Goal: Information Seeking & Learning: Compare options

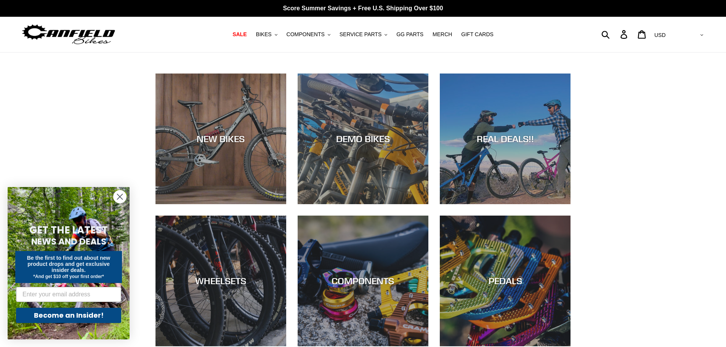
click at [115, 197] on circle "Close dialog" at bounding box center [120, 197] width 13 height 13
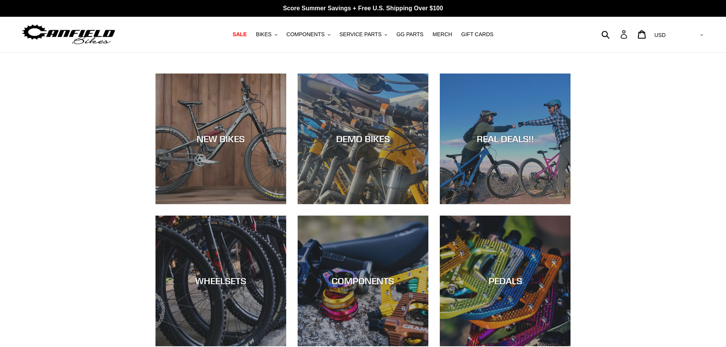
click at [628, 36] on icon at bounding box center [624, 34] width 8 height 9
click at [321, 34] on span "COMPONENTS" at bounding box center [306, 34] width 38 height 6
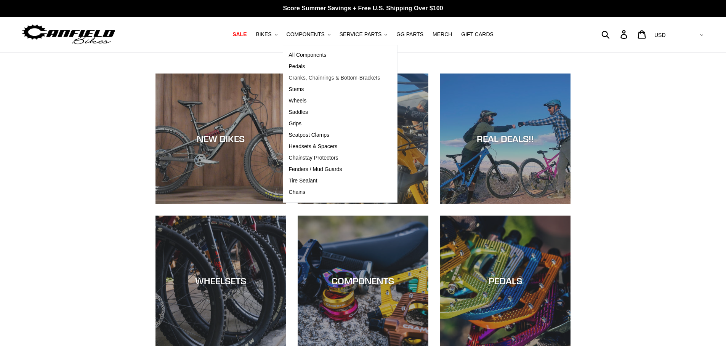
click at [313, 78] on span "Cranks, Chainrings & Bottom-Brackets" at bounding box center [335, 78] width 92 height 6
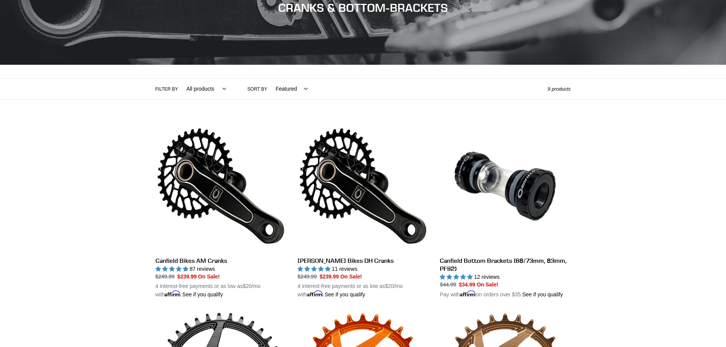
scroll to position [114, 0]
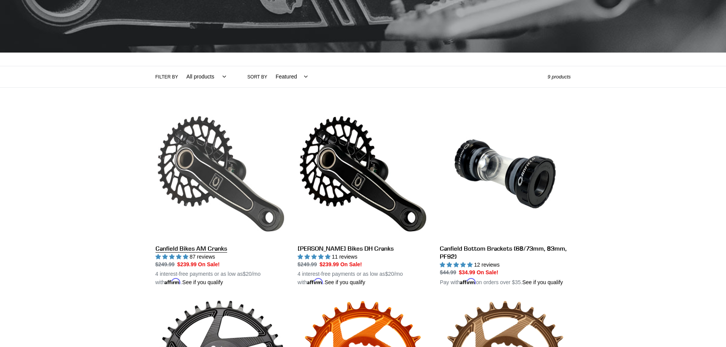
click at [218, 246] on link "Canfield Bikes AM Cranks" at bounding box center [221, 198] width 131 height 178
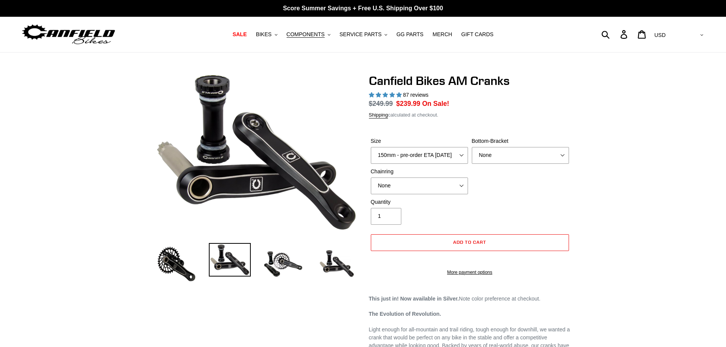
select select "highest-rating"
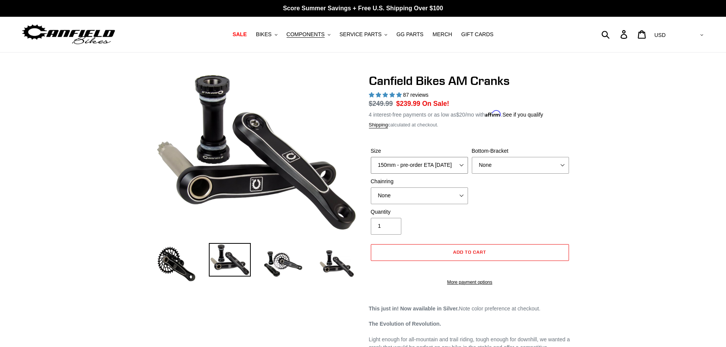
click at [463, 163] on select "150mm - pre-order ETA 9/30/25 155mm - pre-order ETA 9/30/25 160mm - pre-order E…" at bounding box center [419, 165] width 97 height 17
select select "165mm - pre-order ETA 9/30/25"
click at [371, 157] on select "150mm - pre-order ETA 9/30/25 155mm - pre-order ETA 9/30/25 160mm - pre-order E…" at bounding box center [419, 165] width 97 height 17
click at [247, 33] on span "SALE" at bounding box center [240, 34] width 14 height 6
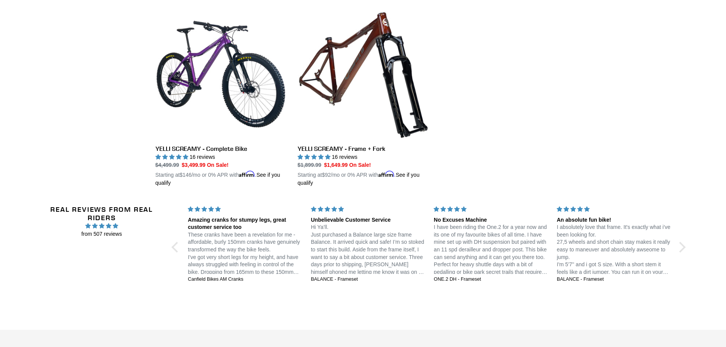
scroll to position [1373, 0]
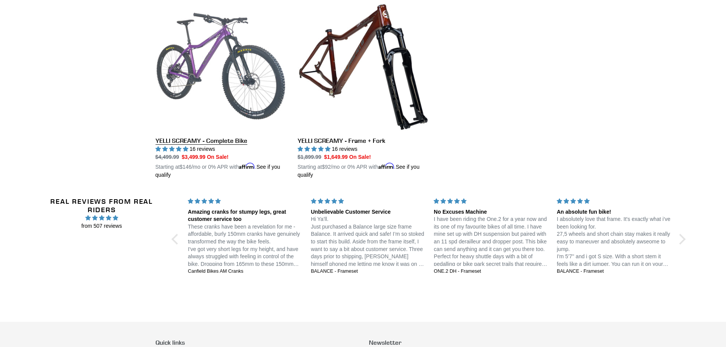
click at [240, 137] on link "YELLI SCREAMY - Complete Bike" at bounding box center [221, 90] width 131 height 178
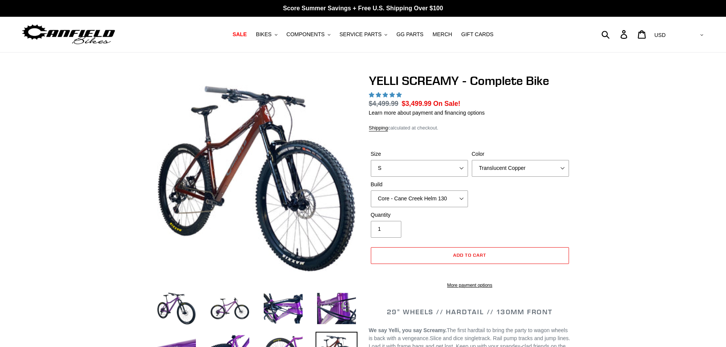
select select "highest-rating"
click at [463, 167] on select "S M L XL" at bounding box center [419, 168] width 97 height 17
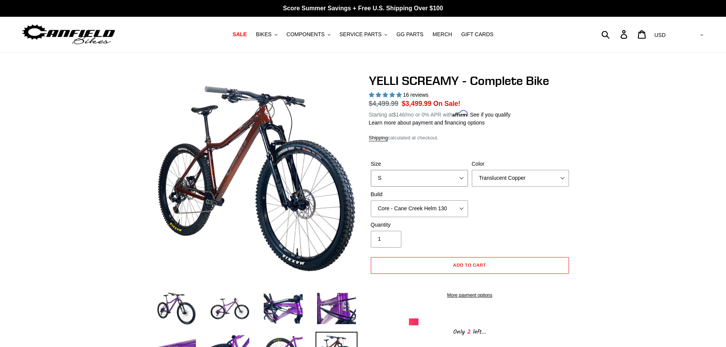
select select "L"
click at [371, 170] on select "S M L XL" at bounding box center [419, 178] width 97 height 17
click at [461, 206] on select "Core - Cane Creek Helm 130 Pro - Cane Creek Helm 130 Core - Fox 34 SL Factory G…" at bounding box center [419, 209] width 97 height 17
select select "Pro - Cane Creek Helm 130"
click at [371, 201] on select "Core - Cane Creek Helm 130 Pro - Cane Creek Helm 130 Core - Fox 34 SL Factory G…" at bounding box center [419, 209] width 97 height 17
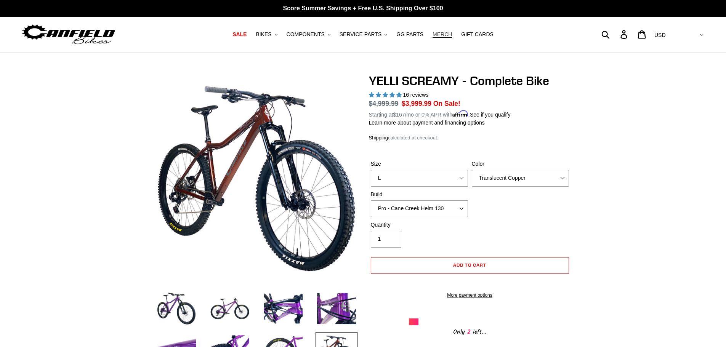
click at [433, 34] on span "MERCH" at bounding box center [442, 34] width 19 height 6
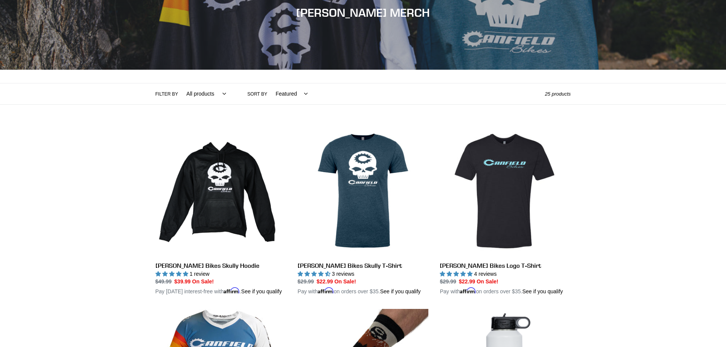
scroll to position [114, 0]
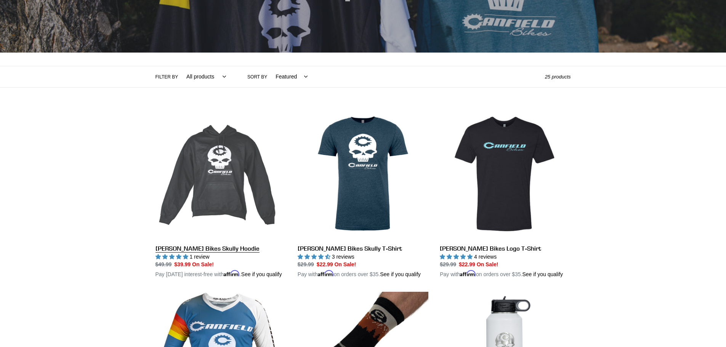
click at [215, 249] on link "Canfield Bikes Skully Hoodie" at bounding box center [221, 194] width 131 height 170
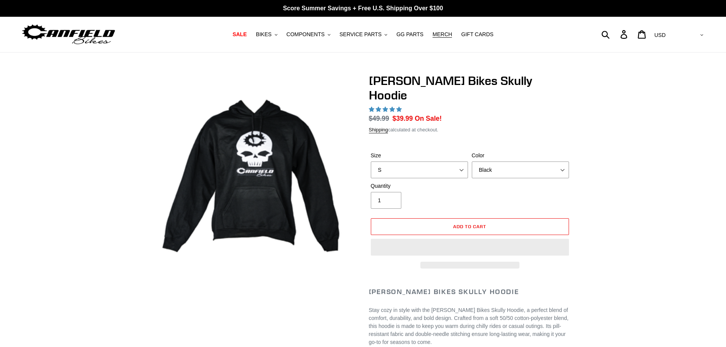
select select "highest-rating"
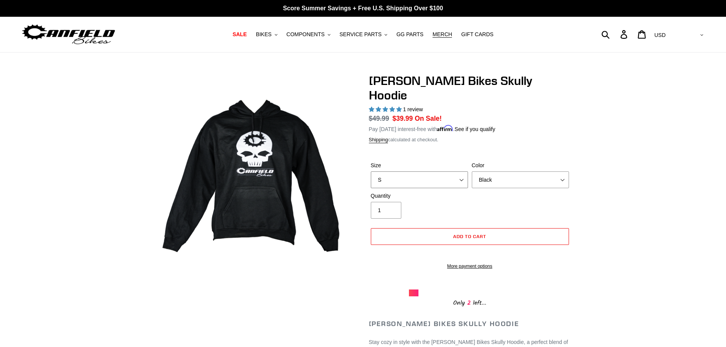
click at [461, 172] on select "S M pre-order ETA 9.20.25 L pre-order ETA 9.20.25 XL pre-order ETA 9.20.25" at bounding box center [419, 180] width 97 height 17
click at [371, 172] on select "S M pre-order ETA 9.20.25 L pre-order ETA 9.20.25 XL pre-order ETA 9.20.25" at bounding box center [419, 180] width 97 height 17
click at [461, 172] on select "S M pre-order ETA 9.20.25 L pre-order ETA 9.20.25 XL pre-order ETA 9.20.25" at bounding box center [419, 180] width 97 height 17
select select "XL pre-order ETA 9.20.25"
click at [371, 172] on select "S M pre-order ETA 9.20.25 L pre-order ETA 9.20.25 XL pre-order ETA 9.20.25" at bounding box center [419, 180] width 97 height 17
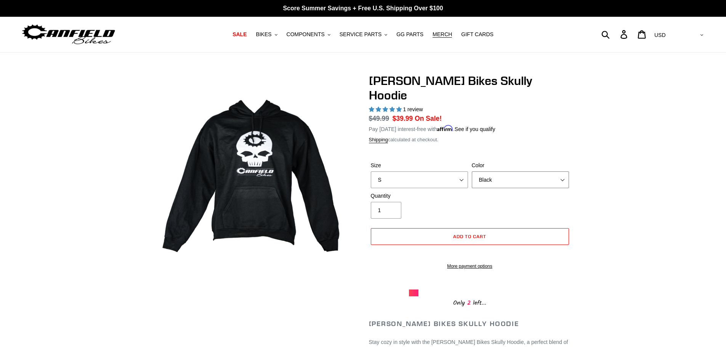
click at [559, 172] on select "Black Grey Blue" at bounding box center [520, 180] width 97 height 17
click at [472, 172] on select "Black Grey Blue" at bounding box center [520, 180] width 97 height 17
click at [562, 172] on select "Black Grey Blue" at bounding box center [520, 180] width 97 height 17
select select "Blue"
click at [472, 172] on select "Black Grey Blue" at bounding box center [520, 180] width 97 height 17
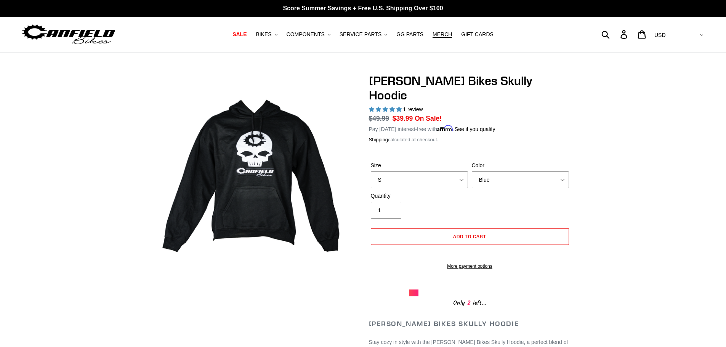
click at [48, 35] on img at bounding box center [68, 35] width 95 height 24
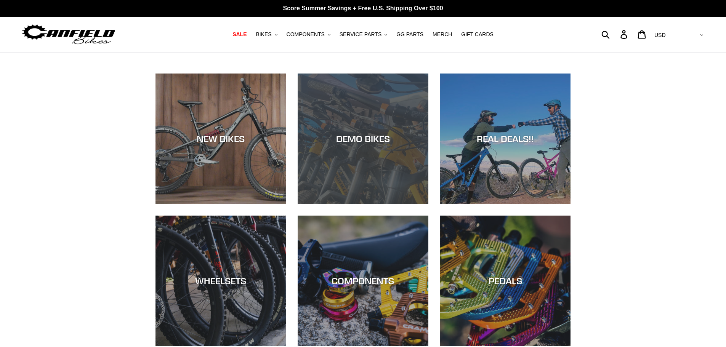
click at [341, 204] on div "DEMO BIKES" at bounding box center [363, 204] width 131 height 0
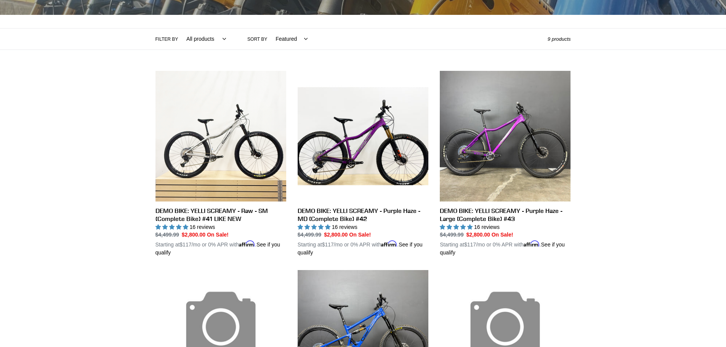
scroll to position [153, 0]
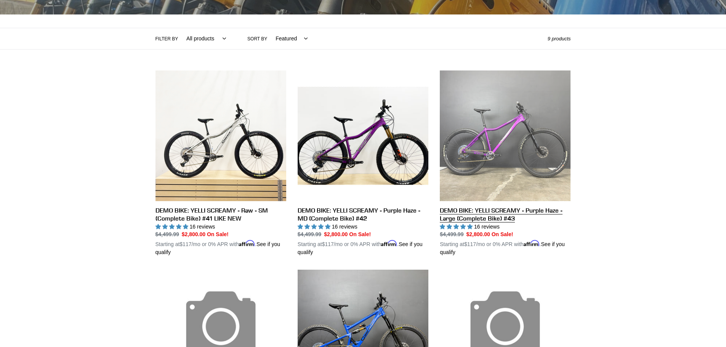
click at [508, 209] on link "DEMO BIKE: YELLI SCREAMY - Purple Haze - Large (Complete Bike) #43" at bounding box center [505, 164] width 131 height 186
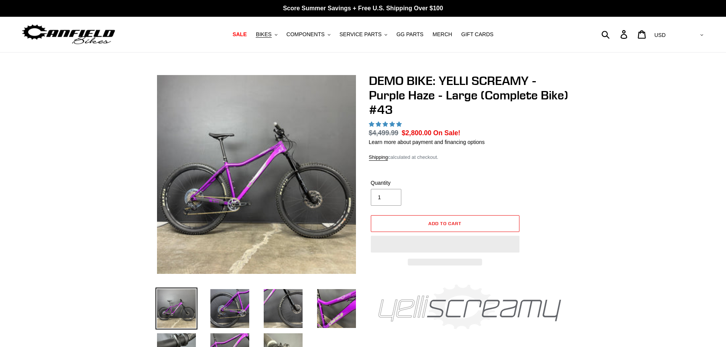
select select "highest-rating"
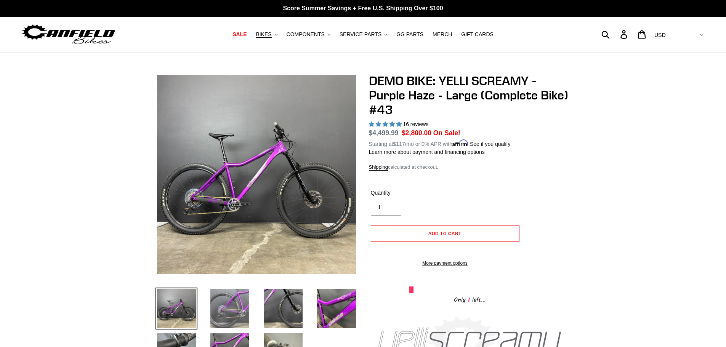
click at [239, 304] on img at bounding box center [230, 309] width 42 height 42
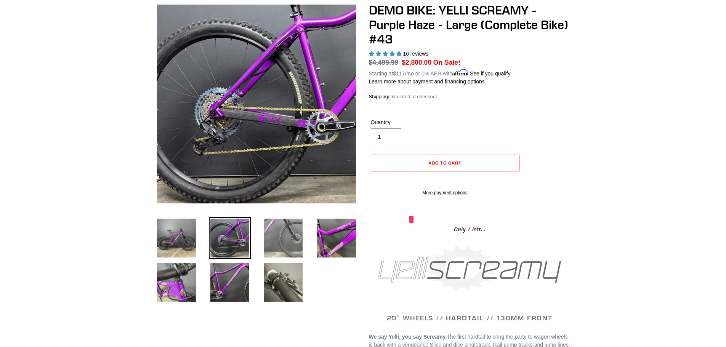
scroll to position [76, 0]
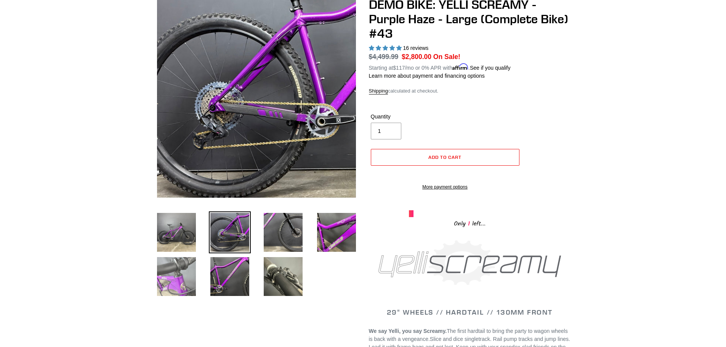
click at [168, 285] on img at bounding box center [177, 277] width 42 height 42
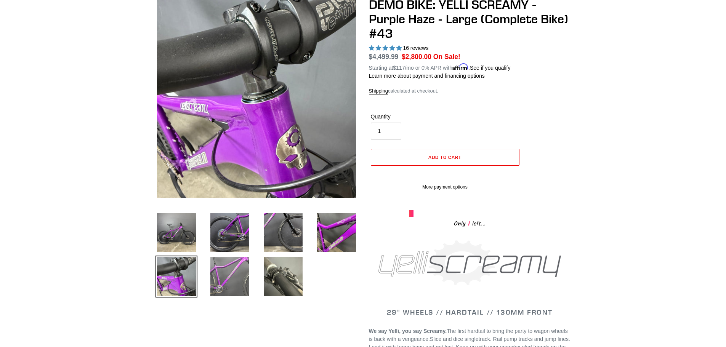
click at [228, 277] on img at bounding box center [230, 277] width 42 height 42
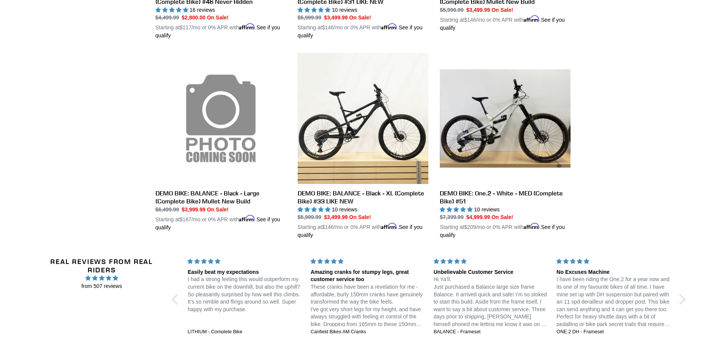
scroll to position [572, 0]
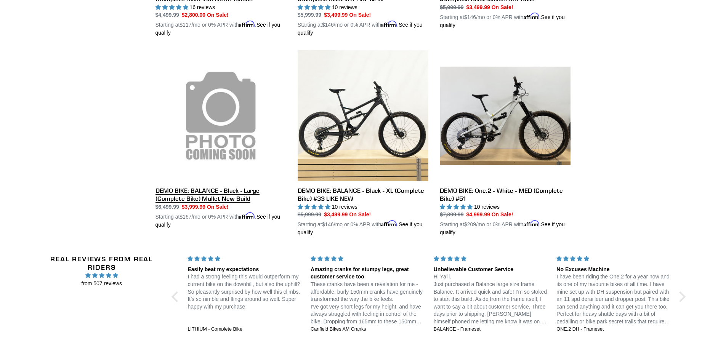
click at [190, 189] on link "DEMO BIKE: BALANCE - Black - Large (Complete Bike) Mullet New Build" at bounding box center [221, 139] width 131 height 178
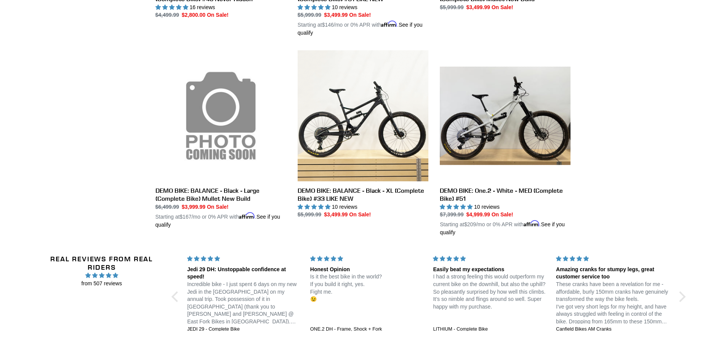
scroll to position [590, 0]
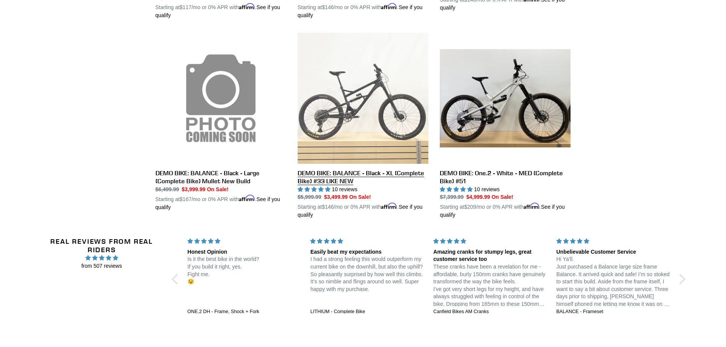
click at [358, 171] on link "DEMO BIKE: BALANCE - Black - XL (Complete Bike) #33 LIKE NEW" at bounding box center [363, 126] width 131 height 186
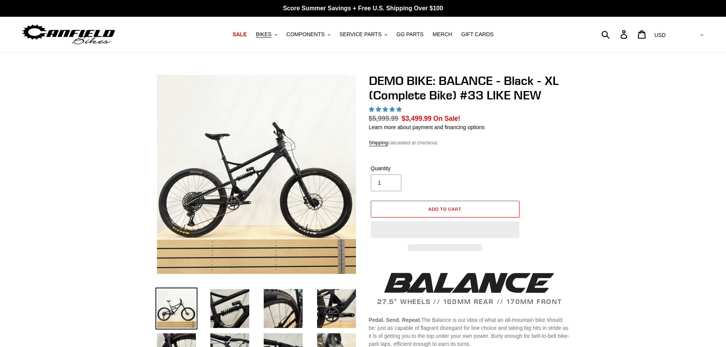
select select "highest-rating"
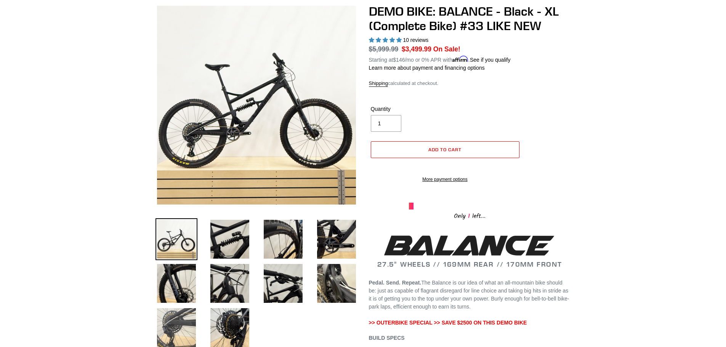
scroll to position [114, 0]
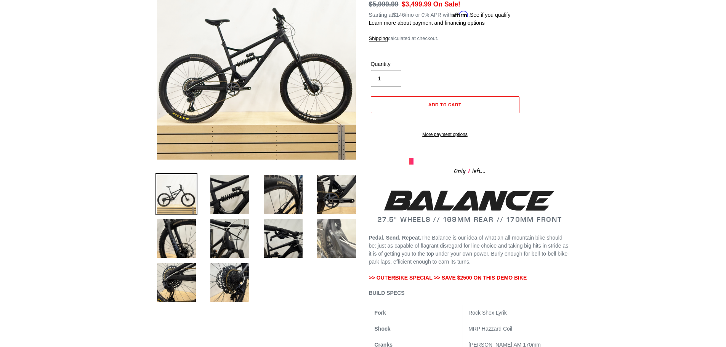
click at [344, 246] on img at bounding box center [337, 239] width 42 height 42
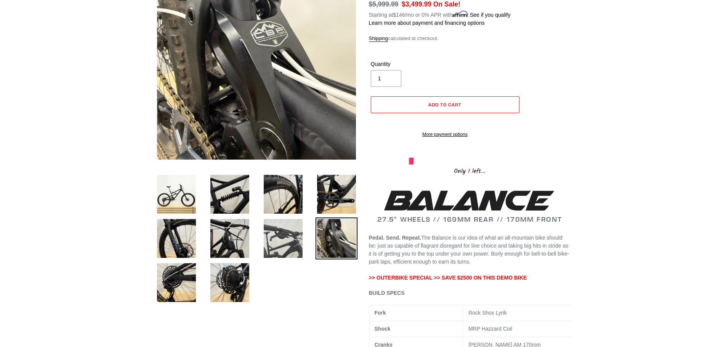
click at [282, 251] on img at bounding box center [283, 239] width 42 height 42
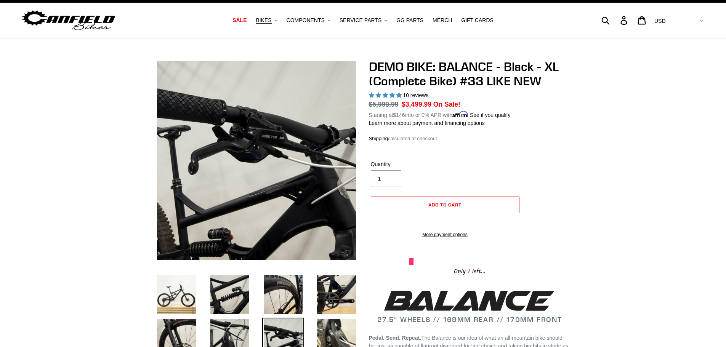
scroll to position [0, 0]
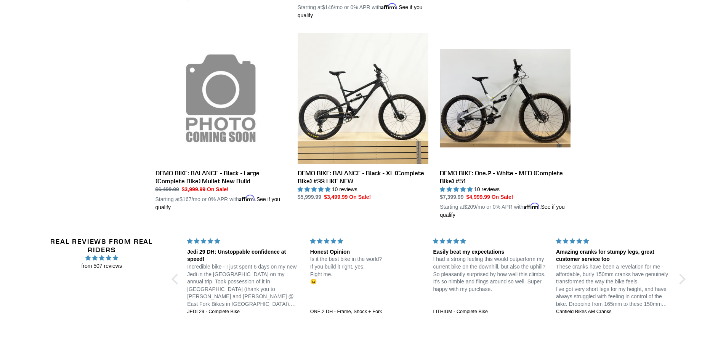
scroll to position [625, 0]
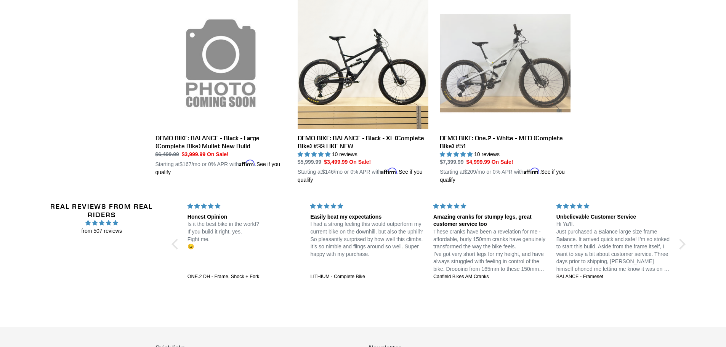
click at [546, 134] on link "DEMO BIKE: One.2 - White - MED (Complete Bike) #51" at bounding box center [505, 91] width 131 height 186
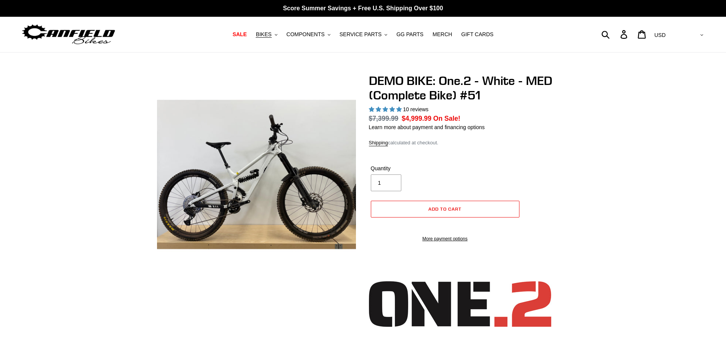
select select "highest-rating"
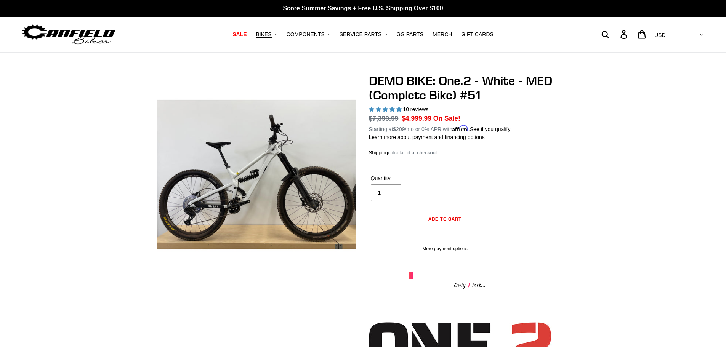
click at [96, 34] on img at bounding box center [68, 35] width 95 height 24
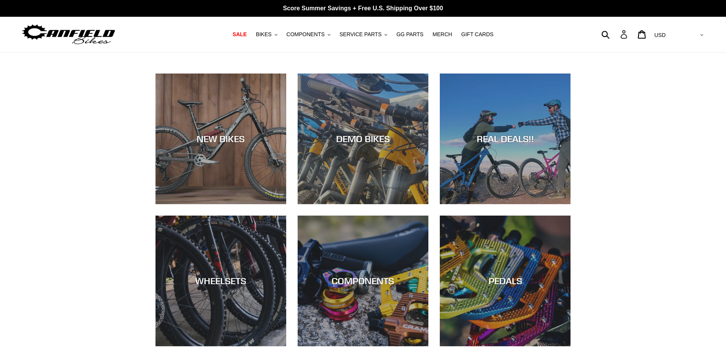
click at [628, 37] on icon at bounding box center [624, 34] width 8 height 9
